Goal: Find specific page/section: Find specific page/section

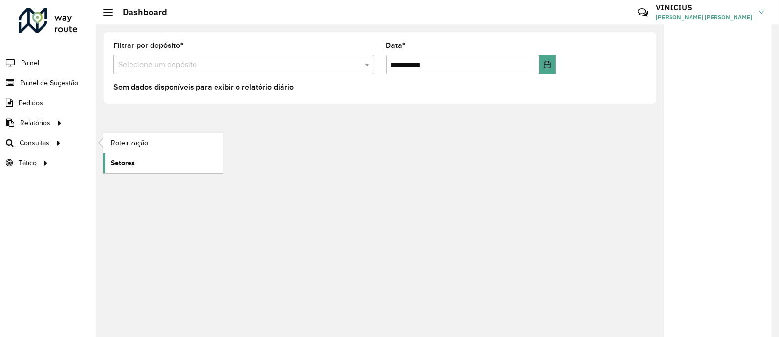
click at [170, 162] on link "Setores" at bounding box center [163, 163] width 120 height 20
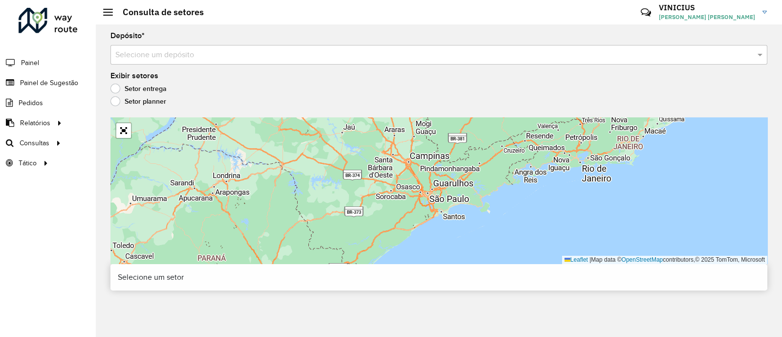
click at [202, 52] on input "text" at bounding box center [429, 55] width 628 height 12
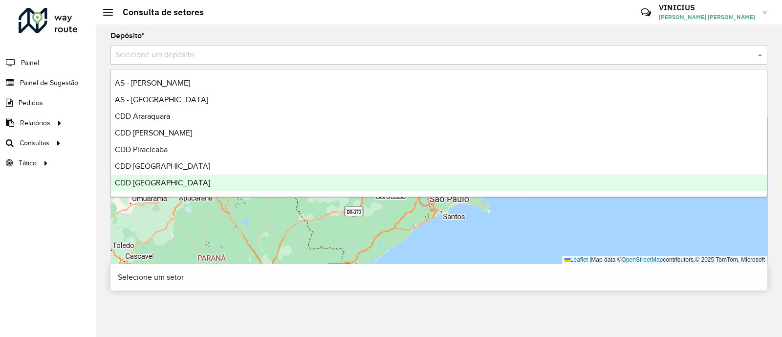
click at [186, 179] on div "CDD [GEOGRAPHIC_DATA]" at bounding box center [439, 183] width 656 height 17
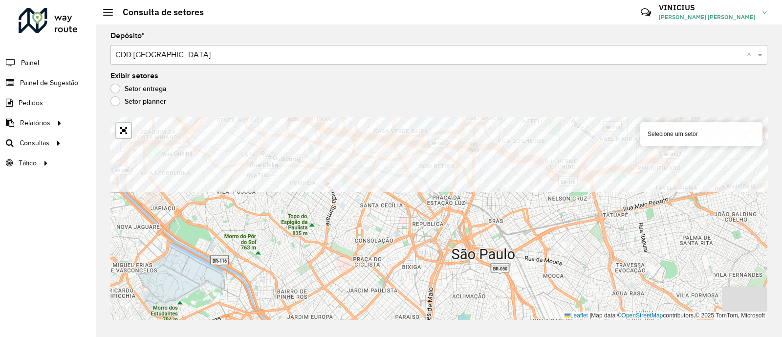
click at [340, 99] on formly-group "Depósito * Selecione um depósito × CDD [GEOGRAPHIC_DATA] × Exibir setores Setor…" at bounding box center [438, 175] width 657 height 287
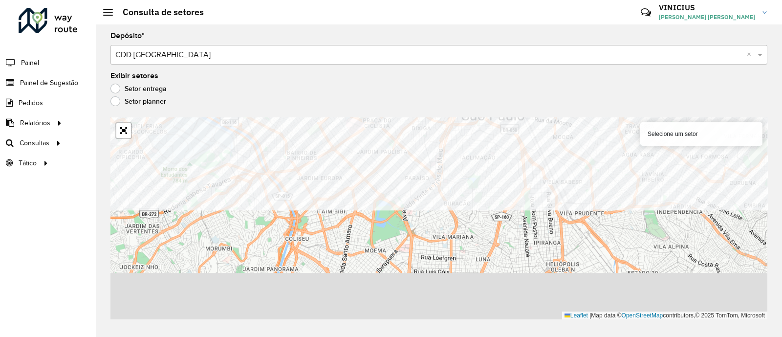
click at [565, 86] on formly-group "Depósito * Selecione um depósito × CDD [GEOGRAPHIC_DATA] × Exibir setores Setor…" at bounding box center [438, 175] width 657 height 287
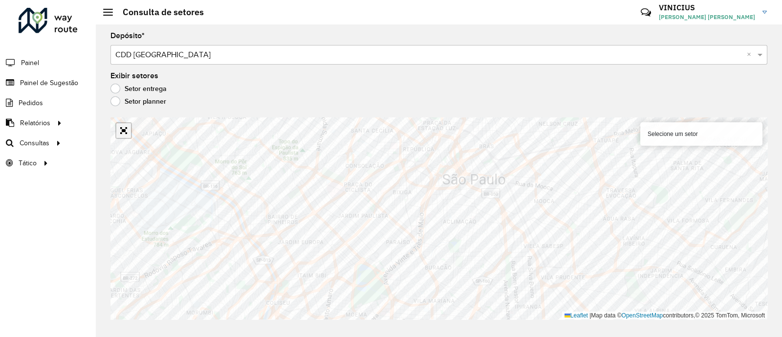
click at [122, 128] on link "Abrir mapa em tela cheia" at bounding box center [123, 130] width 15 height 15
